Goal: Task Accomplishment & Management: Manage account settings

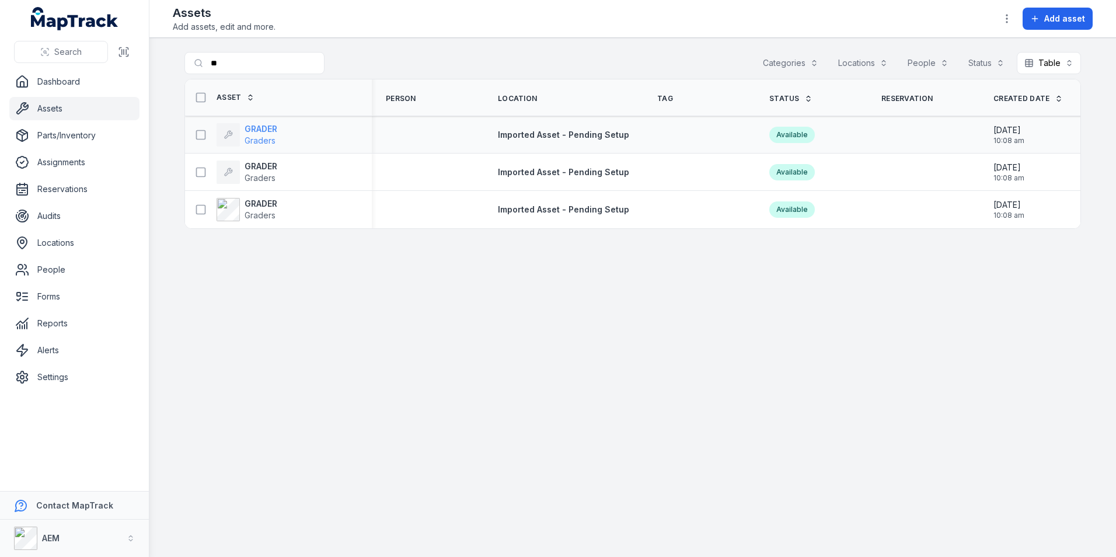
click at [266, 134] on strong "GRADER" at bounding box center [261, 129] width 33 height 12
click at [241, 198] on div "GRADER Graders" at bounding box center [247, 209] width 61 height 23
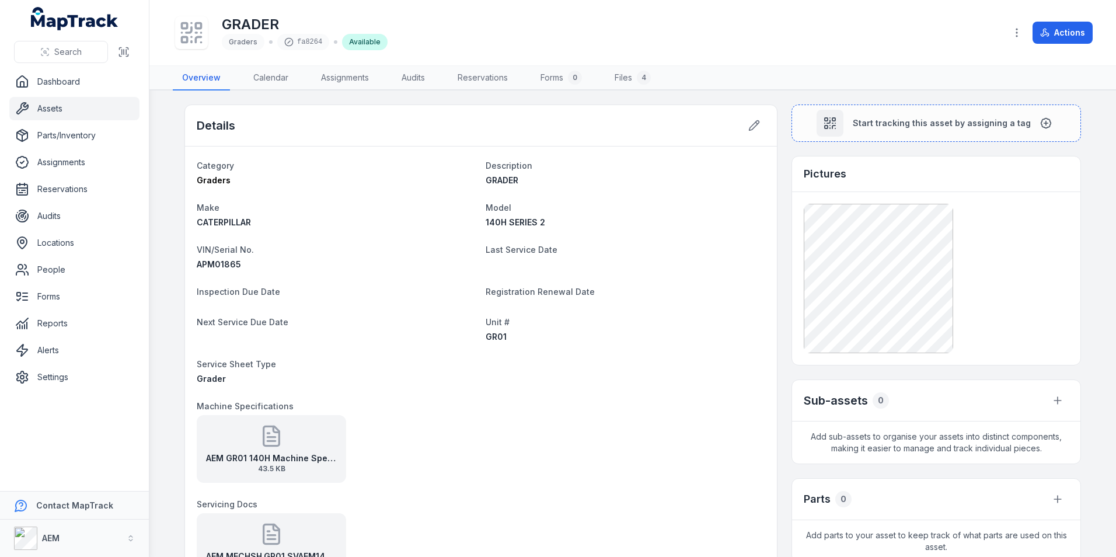
click at [732, 128] on div "Details" at bounding box center [481, 125] width 592 height 41
click at [756, 124] on icon at bounding box center [757, 123] width 2 height 2
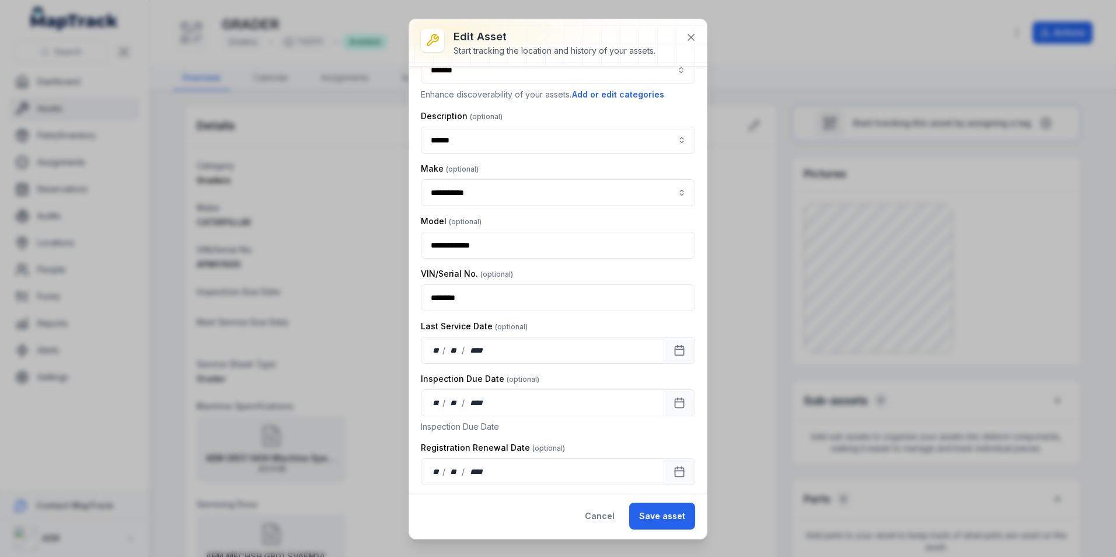
scroll to position [58, 0]
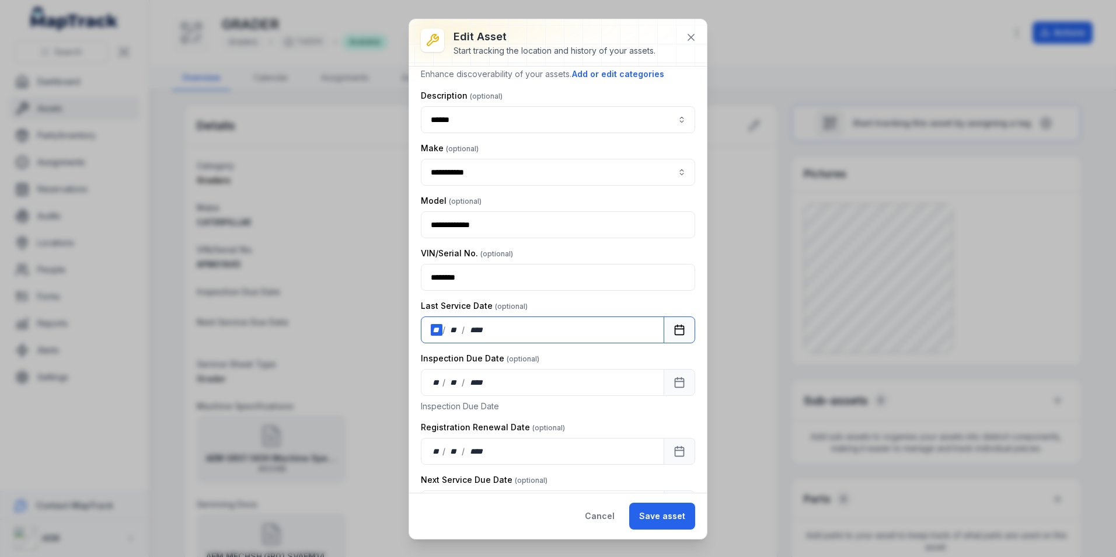
click at [438, 322] on div "** / ** / ****" at bounding box center [542, 329] width 243 height 27
click at [684, 517] on button "Save asset" at bounding box center [662, 516] width 66 height 27
